Goal: Task Accomplishment & Management: Use online tool/utility

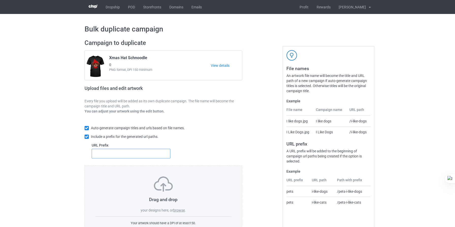
click at [129, 155] on input "text" at bounding box center [131, 154] width 79 height 10
type input "dt-"
click at [181, 210] on label "browse" at bounding box center [179, 210] width 12 height 4
click at [0, 0] on input "browse" at bounding box center [0, 0] width 0 height 0
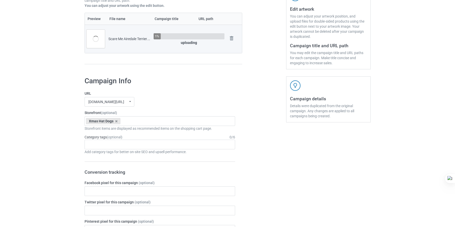
scroll to position [110, 0]
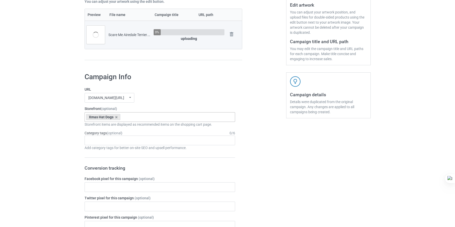
click at [145, 120] on div "Xmas Hat Dogs Scare Me Dogs For Halloween Dogs Snow Pocket Dogs Santa Xmas Dogs…" at bounding box center [160, 117] width 151 height 10
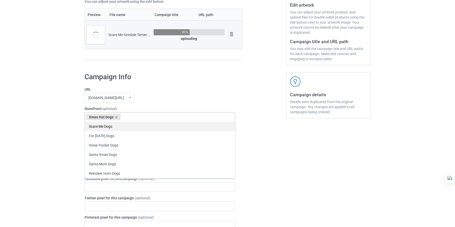
click at [119, 128] on div "Scare Me Dogs" at bounding box center [160, 126] width 150 height 9
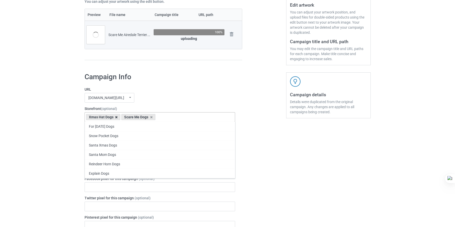
click at [117, 117] on icon at bounding box center [116, 117] width 3 height 3
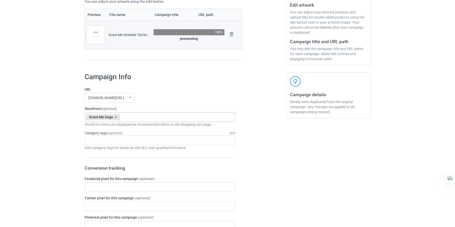
click at [179, 93] on div "URL mangtee.com/ undefined/ mangtee.com/ undefined/ fami-tee.com/ teechip.com/ …" at bounding box center [160, 95] width 151 height 16
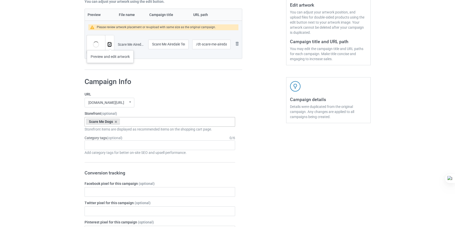
click at [110, 45] on img at bounding box center [109, 44] width 3 height 3
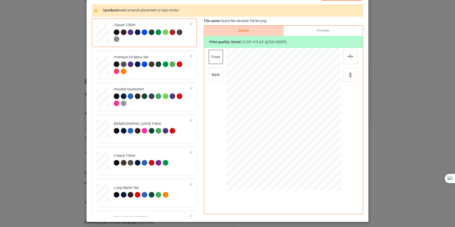
scroll to position [43, 0]
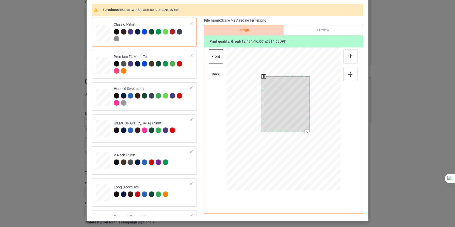
drag, startPoint x: 307, startPoint y: 130, endPoint x: 307, endPoint y: 134, distance: 4.1
click at [307, 134] on div at bounding box center [307, 132] width 4 height 4
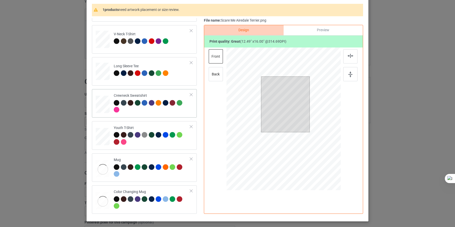
scroll to position [123, 0]
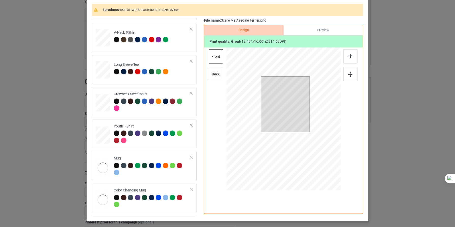
click at [167, 156] on div "Mug" at bounding box center [152, 165] width 76 height 19
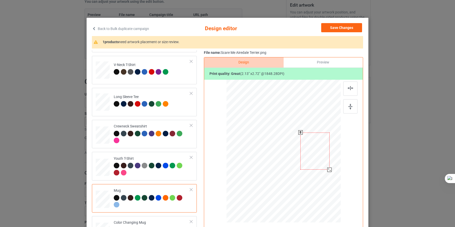
scroll to position [0, 0]
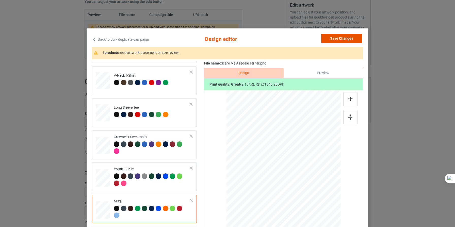
click at [344, 40] on button "Save Changes" at bounding box center [341, 38] width 41 height 9
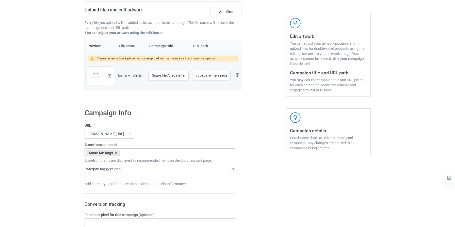
scroll to position [77, 0]
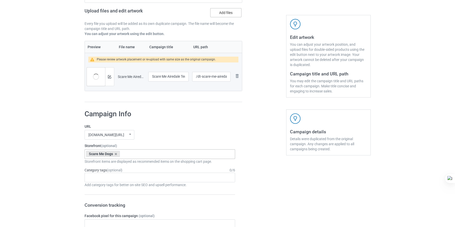
click at [222, 12] on label "Add files" at bounding box center [225, 12] width 31 height 9
click at [0, 0] on input "Add files" at bounding box center [0, 0] width 0 height 0
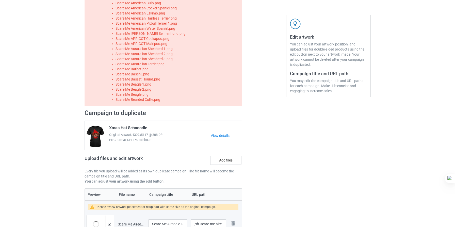
scroll to position [0, 0]
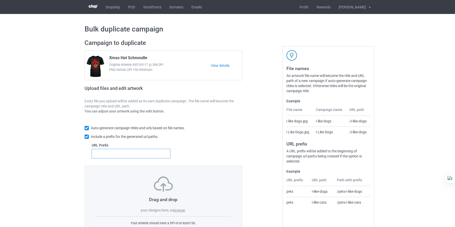
click at [130, 154] on input "text" at bounding box center [131, 154] width 79 height 10
type input "dt-"
click at [177, 211] on label "browse" at bounding box center [179, 210] width 12 height 4
click at [0, 0] on input "browse" at bounding box center [0, 0] width 0 height 0
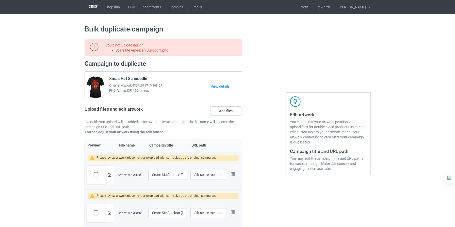
click at [149, 53] on div "Could not upload design Scare Me American Bulldog 1.png" at bounding box center [164, 47] width 158 height 17
click at [153, 52] on li "Scare Me American Bulldog 1.png" at bounding box center [178, 50] width 125 height 5
copy li "Scare Me American Bulldog 1.png"
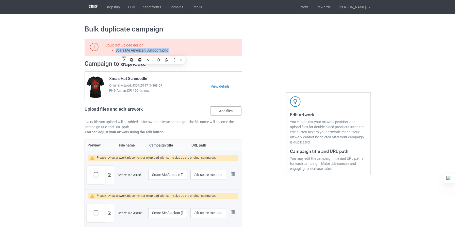
click at [224, 112] on label "Add files" at bounding box center [225, 110] width 31 height 9
click at [0, 0] on input "Add files" at bounding box center [0, 0] width 0 height 0
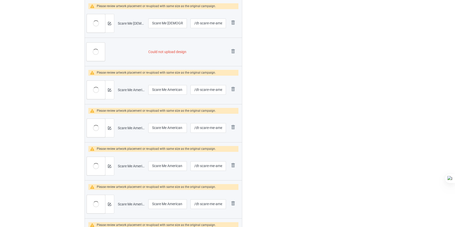
scroll to position [263, 0]
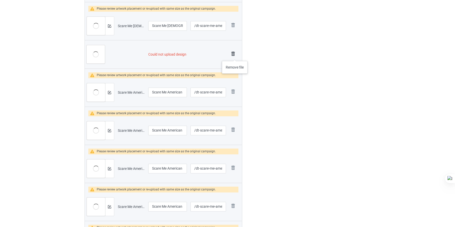
click at [235, 55] on img at bounding box center [233, 53] width 7 height 7
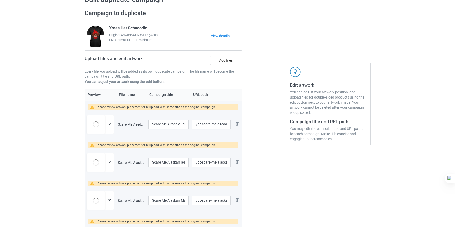
scroll to position [0, 0]
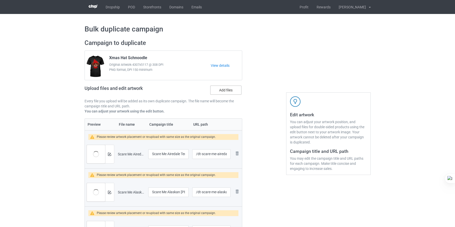
click at [222, 90] on label "Add files" at bounding box center [225, 90] width 31 height 9
click at [0, 0] on input "Add files" at bounding box center [0, 0] width 0 height 0
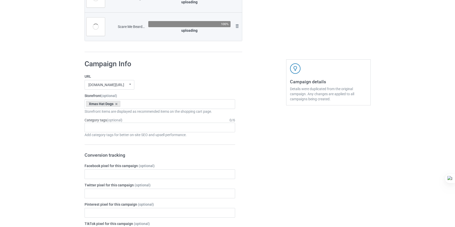
scroll to position [1137, 0]
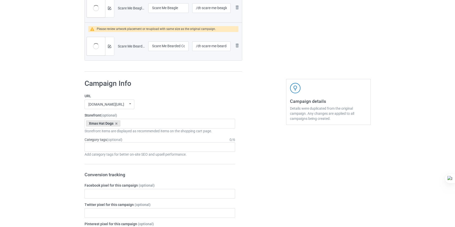
click at [155, 129] on div "Storefront items are displayed as recommended items on the shopping cart page." at bounding box center [160, 131] width 151 height 5
click at [161, 125] on div "Xmas Hat Dogs Scare Me Dogs For Halloween Dogs Snow Pocket Dogs Santa Xmas Dogs…" at bounding box center [160, 124] width 151 height 10
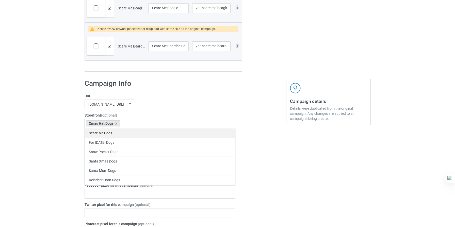
click at [112, 135] on div "Scare Me Dogs" at bounding box center [160, 132] width 150 height 9
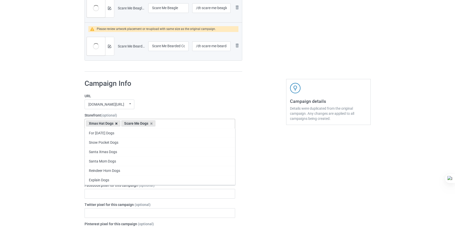
click at [116, 124] on icon at bounding box center [116, 123] width 3 height 3
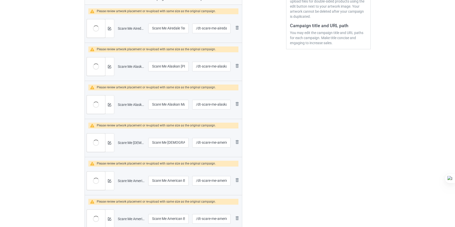
scroll to position [0, 0]
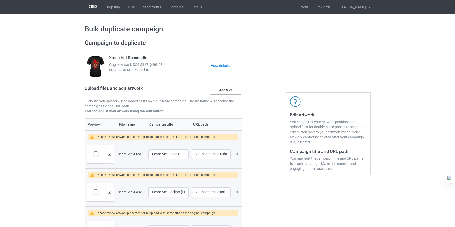
click at [228, 93] on label "Add files" at bounding box center [225, 90] width 31 height 9
click at [0, 0] on input "Add files" at bounding box center [0, 0] width 0 height 0
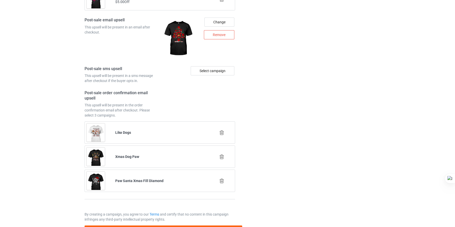
scroll to position [2263, 0]
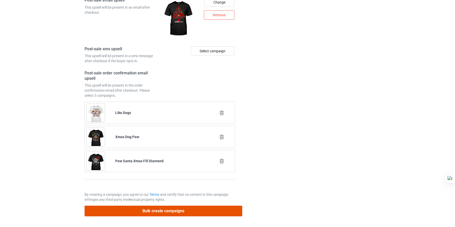
click at [166, 212] on button "Bulk create campaigns" at bounding box center [164, 211] width 158 height 10
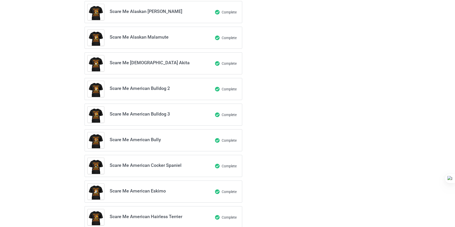
scroll to position [48, 0]
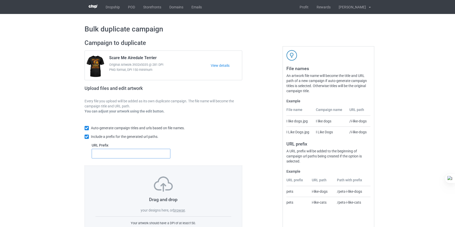
click at [136, 154] on input "text" at bounding box center [131, 154] width 79 height 10
type input "dt-"
click at [179, 211] on label "browse" at bounding box center [179, 210] width 12 height 4
click at [0, 0] on input "browse" at bounding box center [0, 0] width 0 height 0
click at [148, 152] on input "text" at bounding box center [131, 154] width 79 height 10
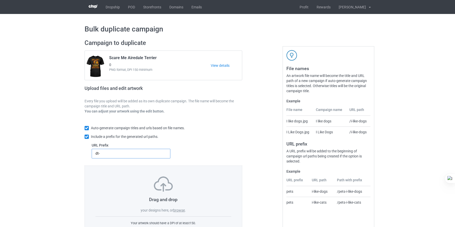
type input "dt-"
click at [182, 210] on label "browse" at bounding box center [179, 210] width 12 height 4
click at [0, 0] on input "browse" at bounding box center [0, 0] width 0 height 0
